Goal: Transaction & Acquisition: Purchase product/service

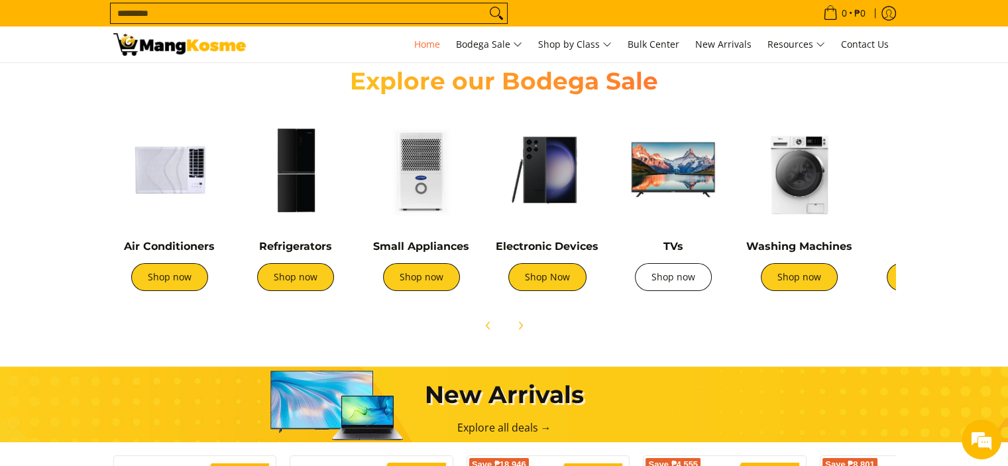
scroll to position [0, 527]
click at [665, 282] on link "Shop now" at bounding box center [673, 277] width 77 height 28
click at [173, 280] on link "Shop now" at bounding box center [169, 277] width 77 height 28
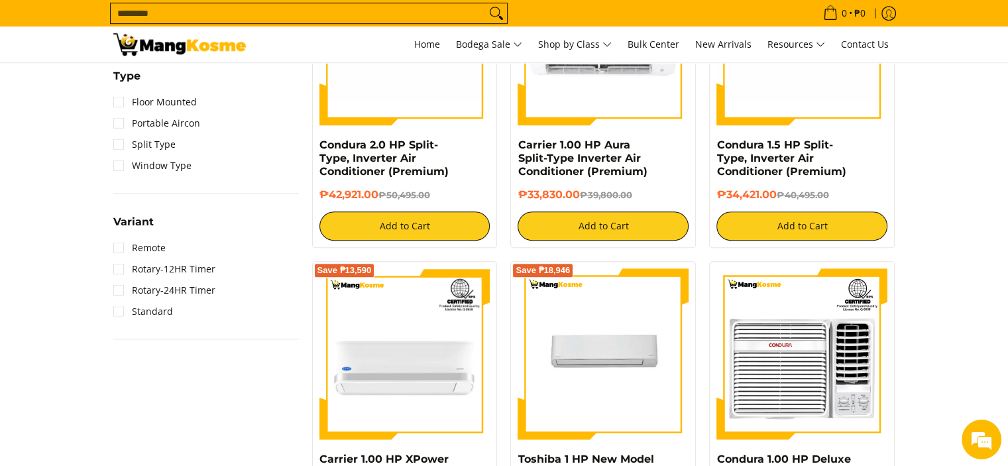
scroll to position [862, 0]
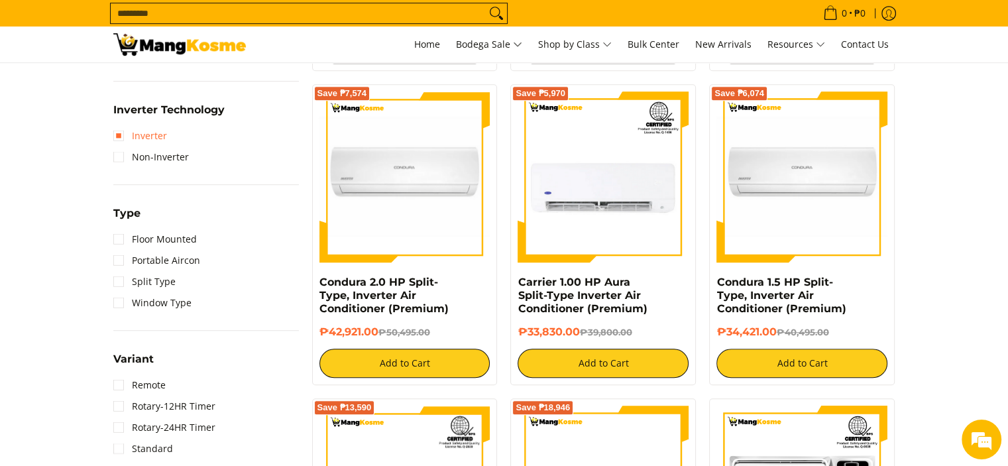
click at [127, 133] on link "Inverter" at bounding box center [140, 135] width 54 height 21
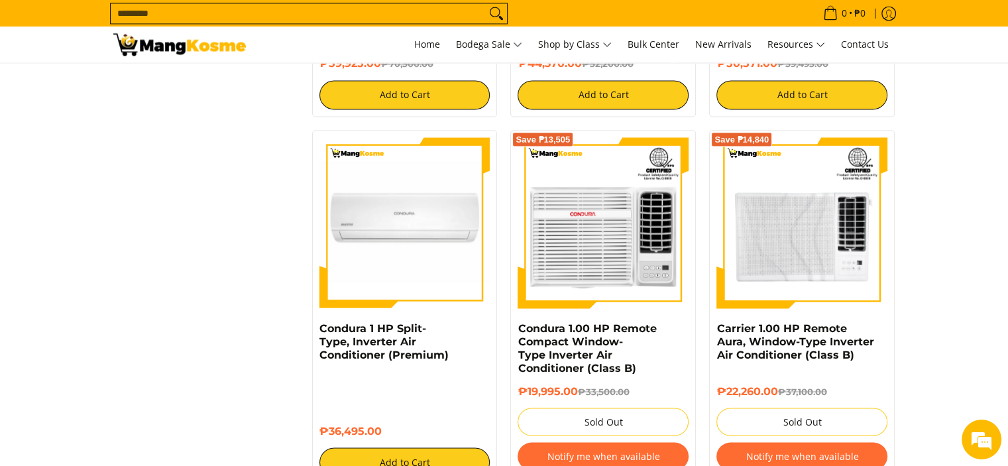
scroll to position [2638, 0]
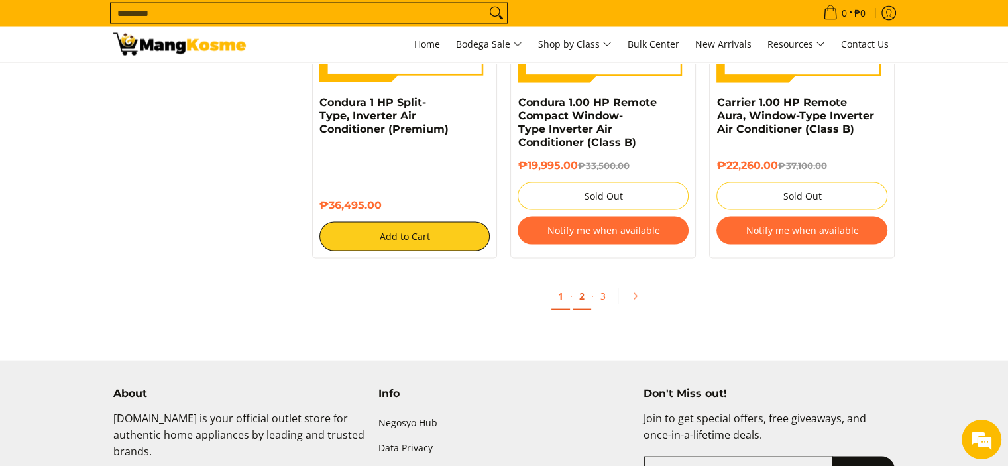
click at [579, 300] on link "2" at bounding box center [582, 296] width 19 height 27
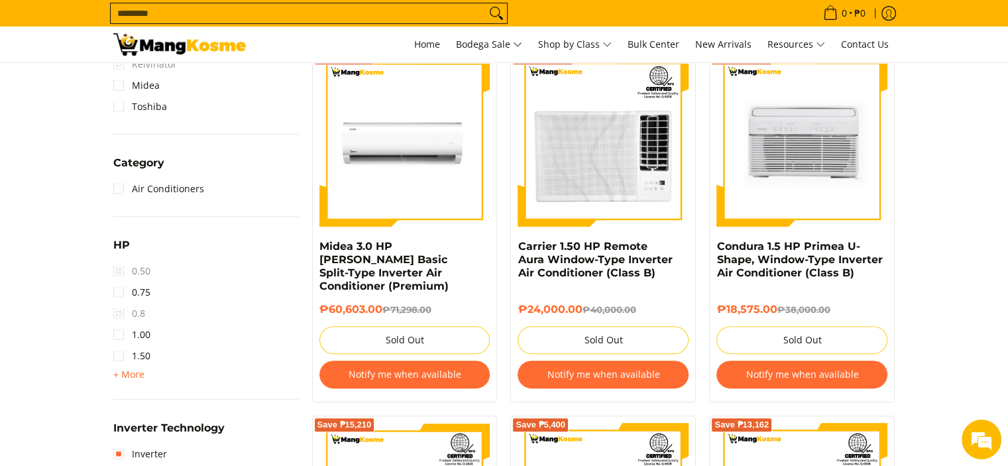
scroll to position [663, 0]
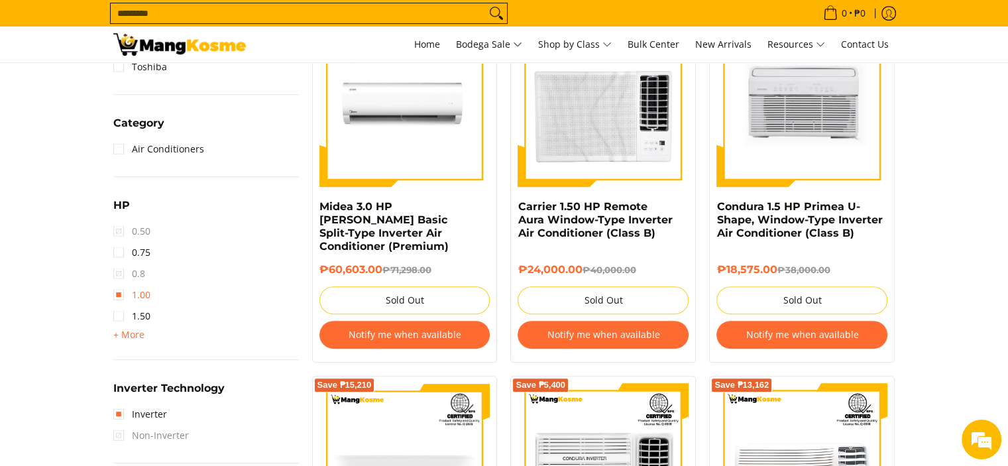
click at [130, 296] on link "1.00" at bounding box center [131, 294] width 37 height 21
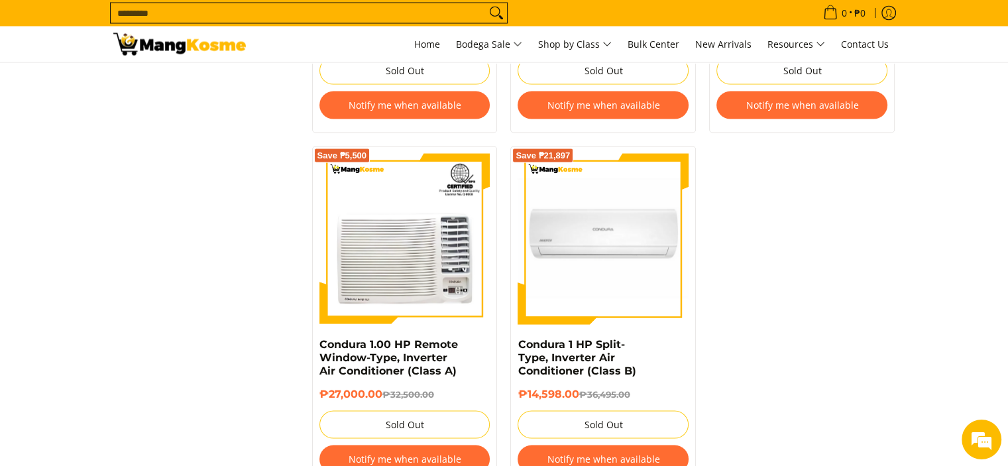
scroll to position [2705, 0]
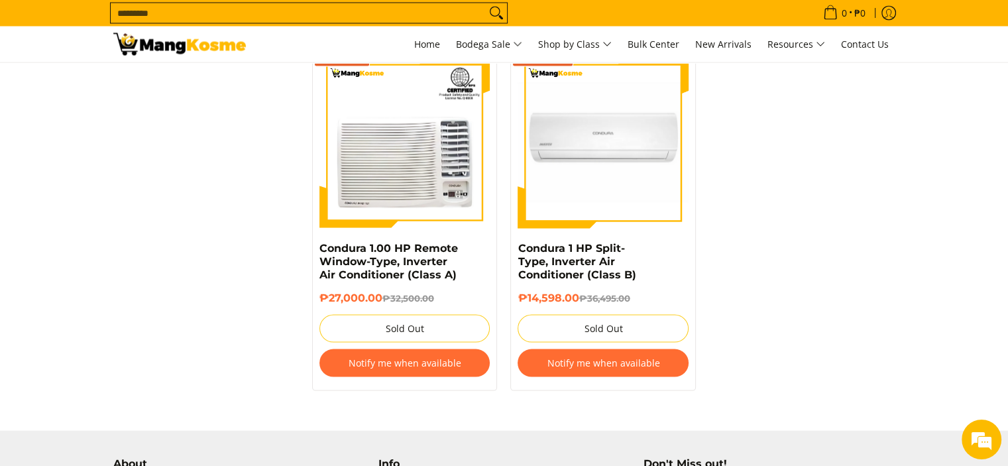
click at [579, 372] on button "Notify me when available" at bounding box center [603, 363] width 171 height 28
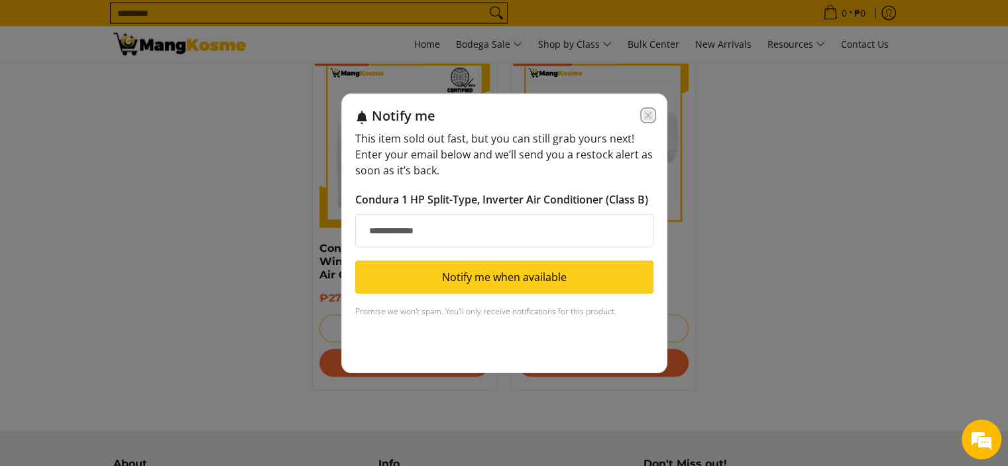
click at [648, 115] on icon "Close modal" at bounding box center [647, 115] width 7 height 7
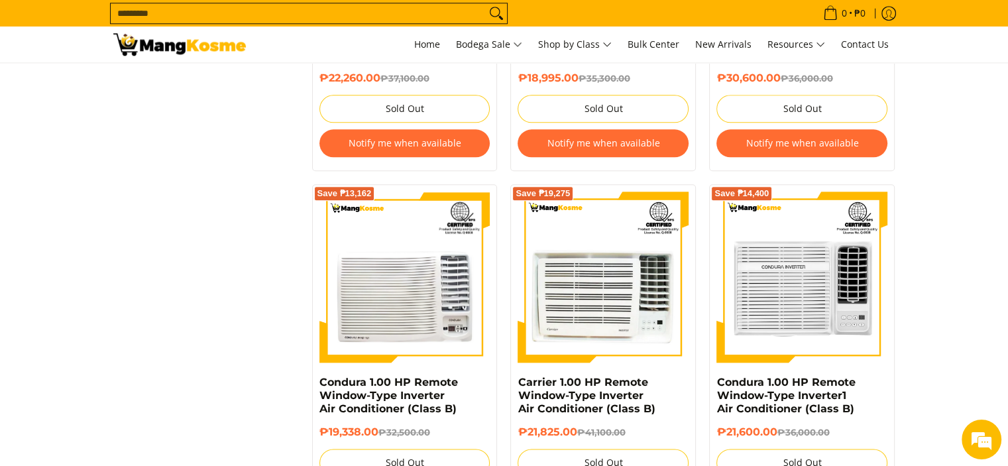
scroll to position [1379, 0]
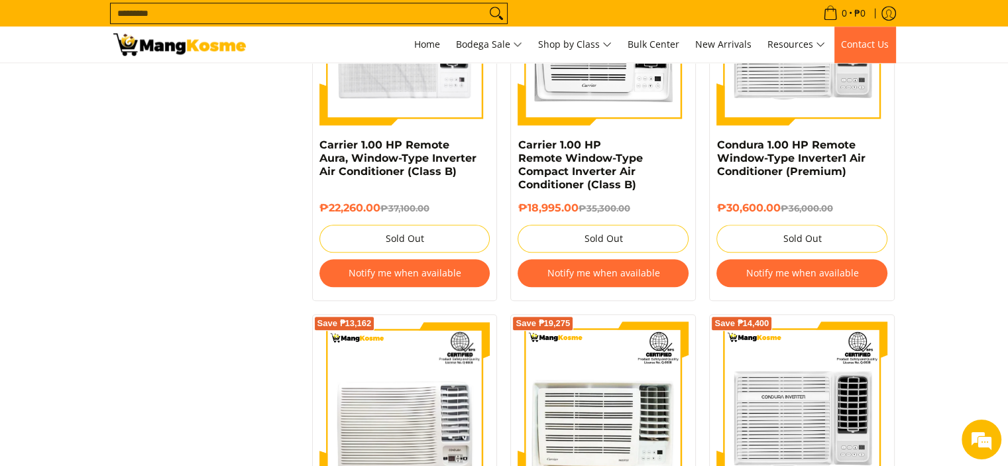
click at [859, 36] on link "Contact Us" at bounding box center [864, 45] width 61 height 36
